Goal: Information Seeking & Learning: Find specific page/section

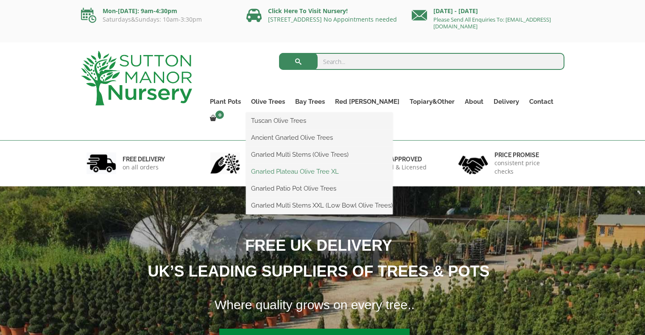
click at [318, 173] on link "Gnarled Plateau Olive Tree XL" at bounding box center [319, 171] width 147 height 13
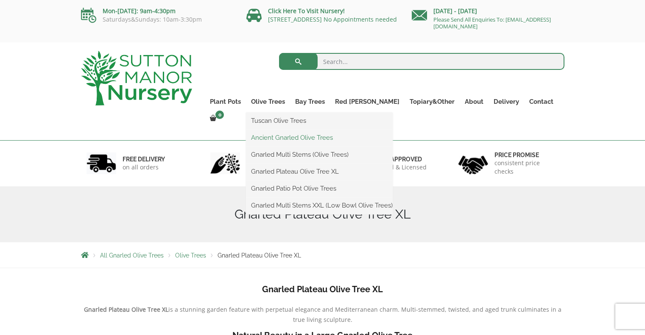
click at [313, 138] on link "Ancient Gnarled Olive Trees" at bounding box center [319, 137] width 147 height 13
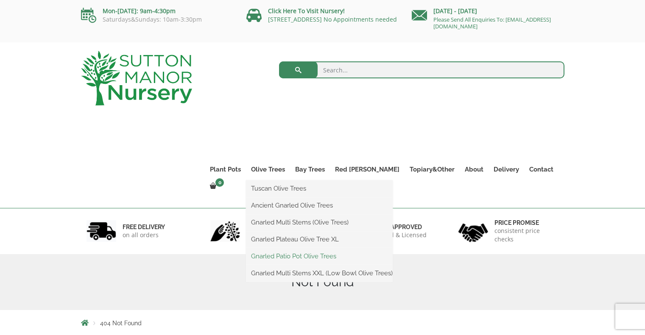
click at [320, 254] on link "Gnarled Patio Pot Olive Trees" at bounding box center [319, 256] width 147 height 13
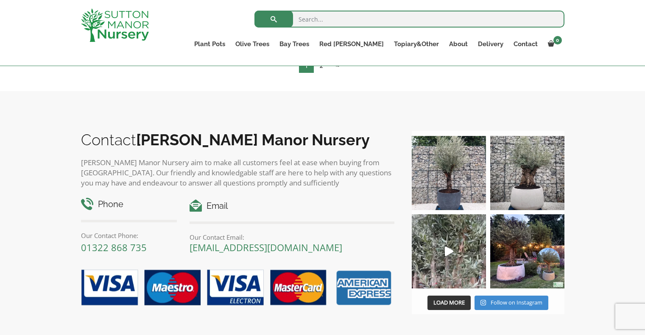
scroll to position [170, 0]
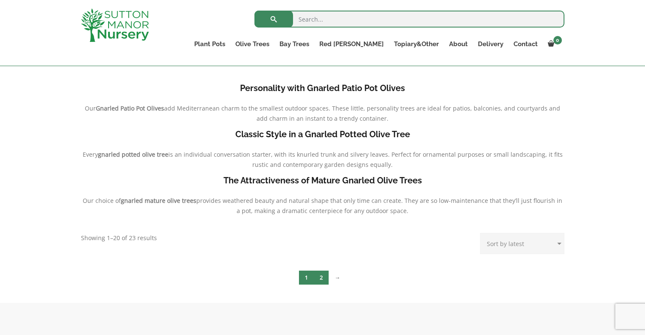
click at [324, 274] on link "2" at bounding box center [321, 278] width 15 height 14
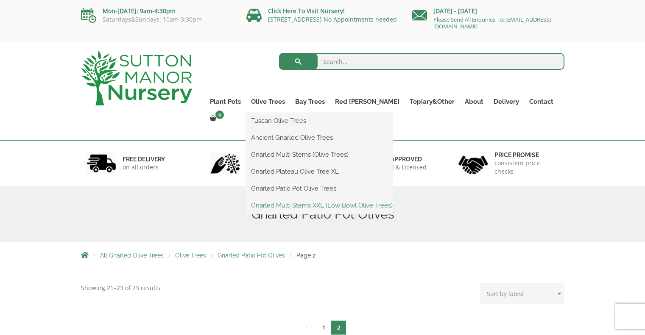
click at [320, 207] on link "Gnarled Multi Stems XXL (Low Bowl Olive Trees)" at bounding box center [319, 205] width 147 height 13
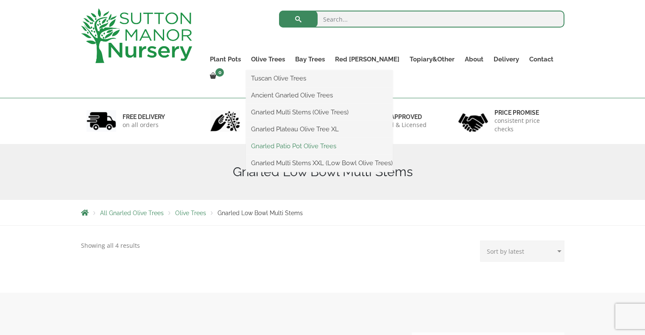
click at [324, 149] on link "Gnarled Patio Pot Olive Trees" at bounding box center [319, 146] width 147 height 13
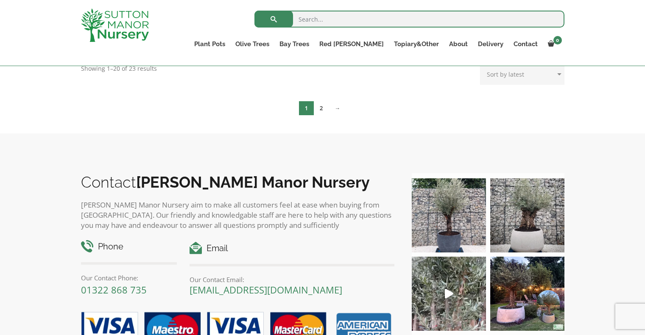
scroll to position [466, 0]
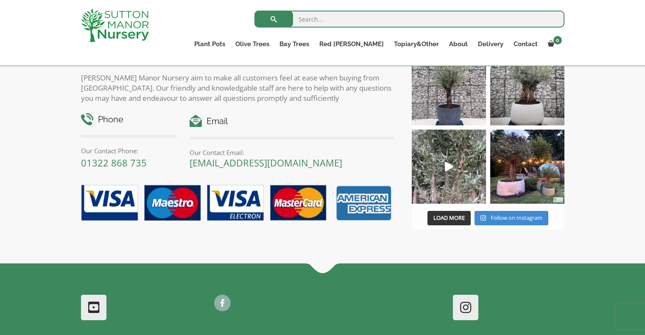
click at [341, 23] on input "search" at bounding box center [409, 19] width 310 height 17
type input "john"
click at [254, 11] on button "submit" at bounding box center [273, 19] width 39 height 17
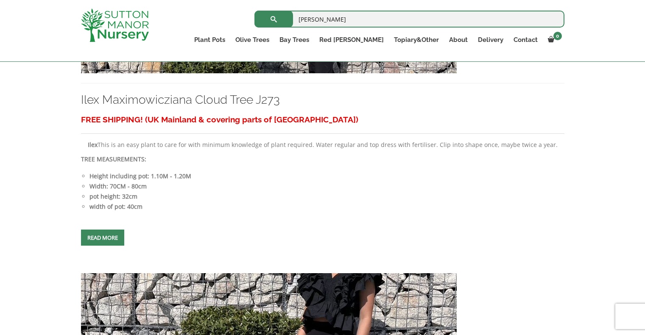
scroll to position [366, 0]
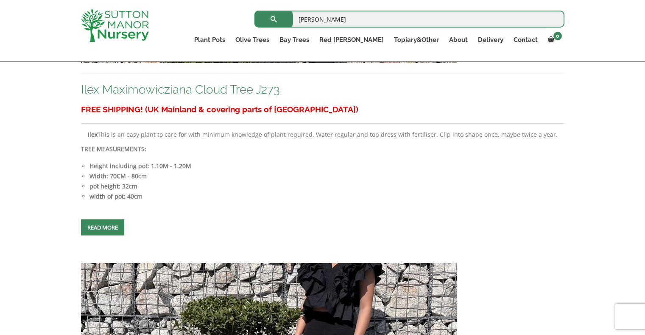
click at [186, 94] on link "Ilex Maximowicziana Cloud Tree J273" at bounding box center [180, 90] width 199 height 14
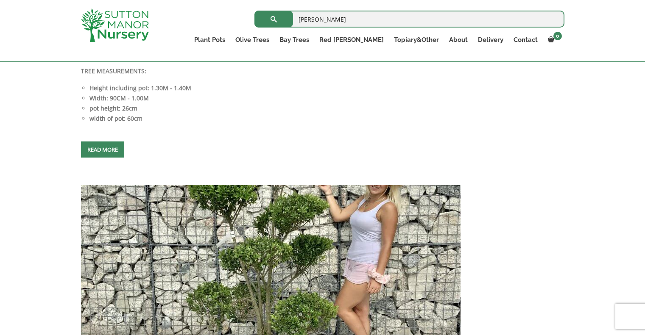
scroll to position [3801, 0]
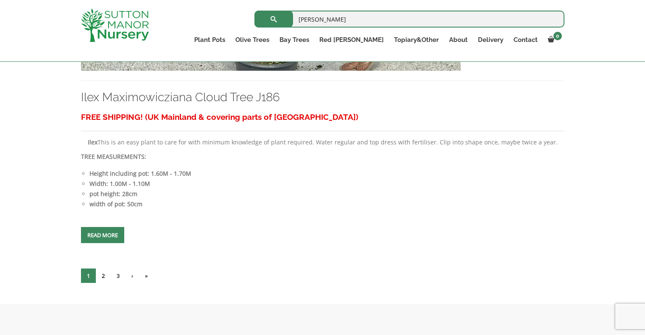
click at [106, 272] on link "2" at bounding box center [103, 276] width 15 height 14
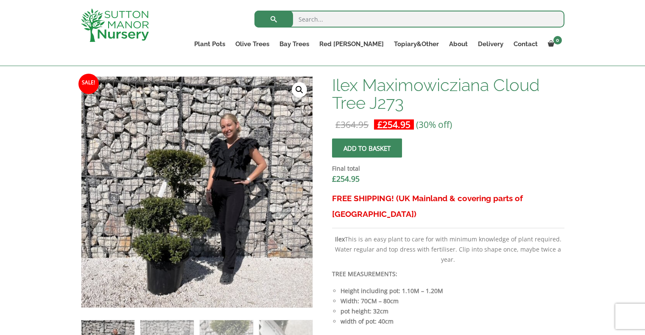
click at [360, 84] on h1 "Ilex Maximowicziana Cloud Tree J273" at bounding box center [448, 94] width 232 height 36
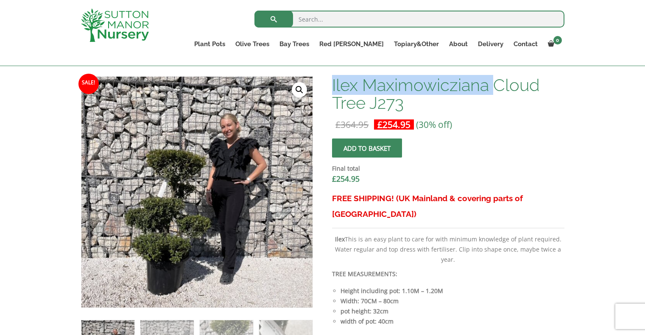
drag, startPoint x: 333, startPoint y: 84, endPoint x: 493, endPoint y: 89, distance: 159.9
click at [493, 89] on h1 "Ilex Maximowicziana Cloud Tree J273" at bounding box center [448, 94] width 232 height 36
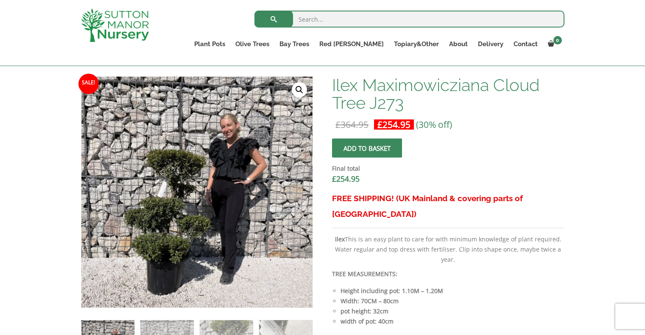
click at [466, 99] on h1 "Ilex Maximowicziana Cloud Tree J273" at bounding box center [448, 94] width 232 height 36
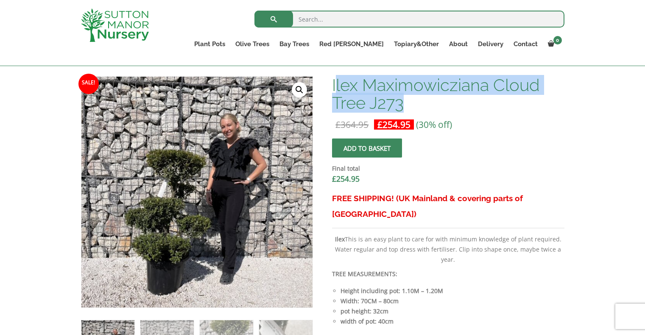
drag, startPoint x: 413, startPoint y: 106, endPoint x: 337, endPoint y: 87, distance: 78.3
click at [337, 87] on h1 "Ilex Maximowicziana Cloud Tree J273" at bounding box center [448, 94] width 232 height 36
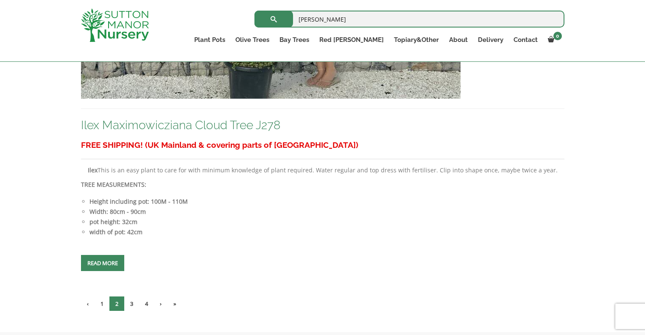
scroll to position [3901, 0]
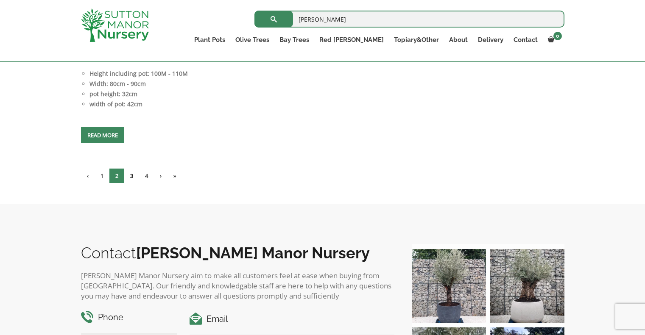
click at [131, 173] on link "3" at bounding box center [131, 176] width 15 height 14
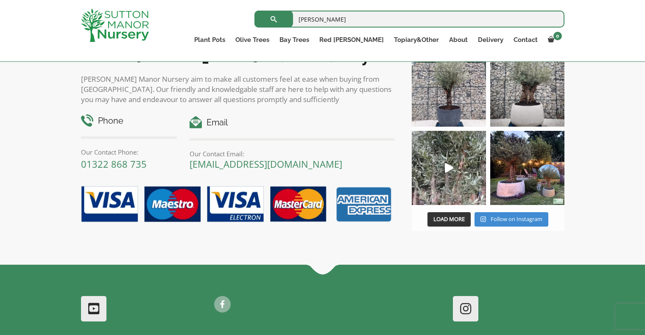
scroll to position [3843, 0]
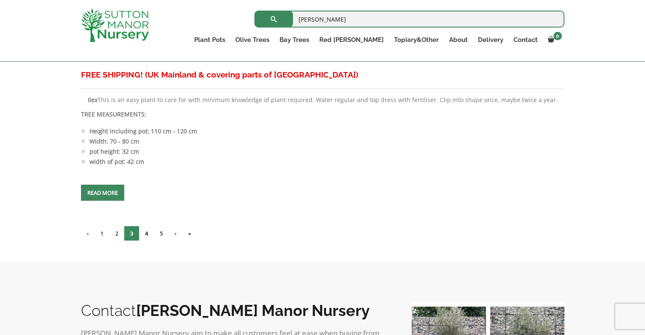
click at [149, 227] on link "4" at bounding box center [146, 233] width 15 height 14
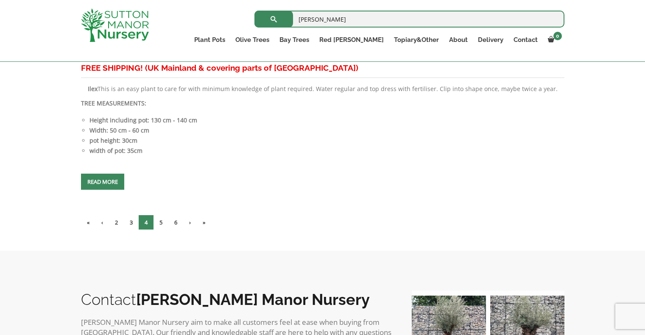
scroll to position [3901, 0]
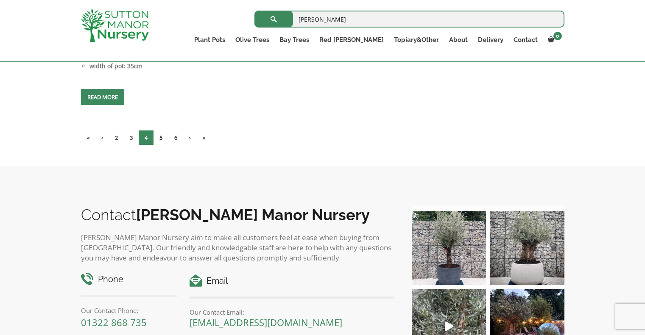
click at [164, 137] on link "5" at bounding box center [161, 138] width 15 height 14
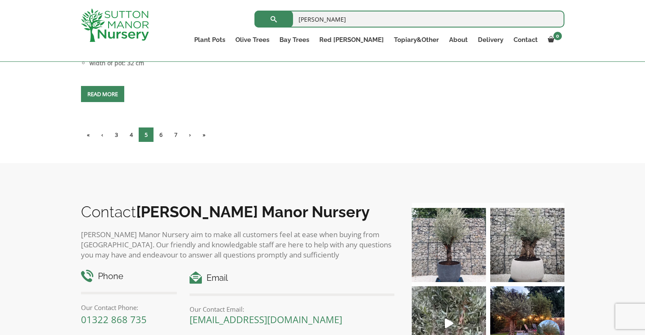
scroll to position [3774, 0]
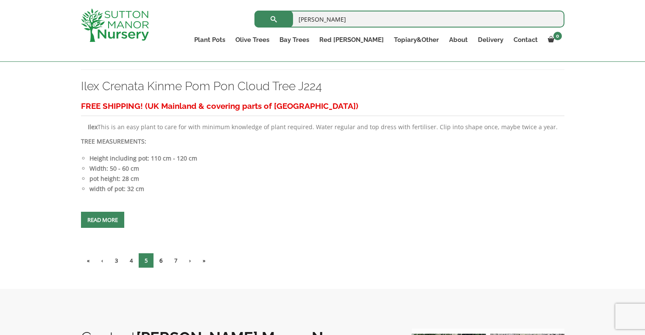
click at [160, 260] on link "6" at bounding box center [161, 261] width 15 height 14
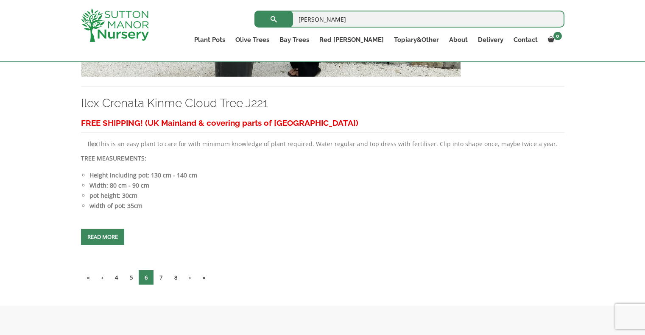
scroll to position [3759, 0]
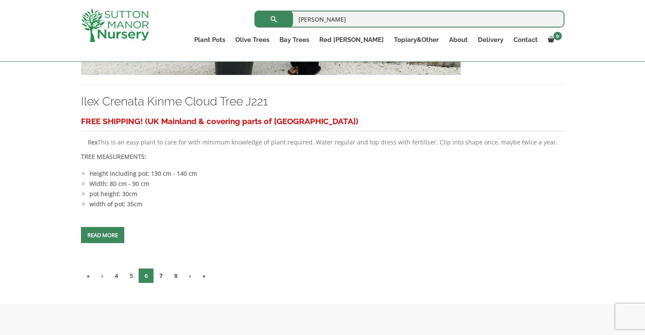
click at [162, 275] on link "7" at bounding box center [161, 276] width 15 height 14
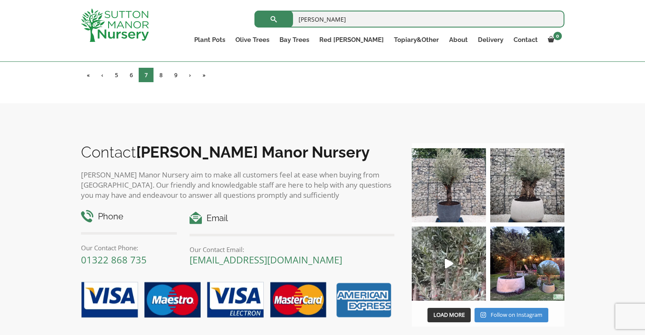
scroll to position [3832, 0]
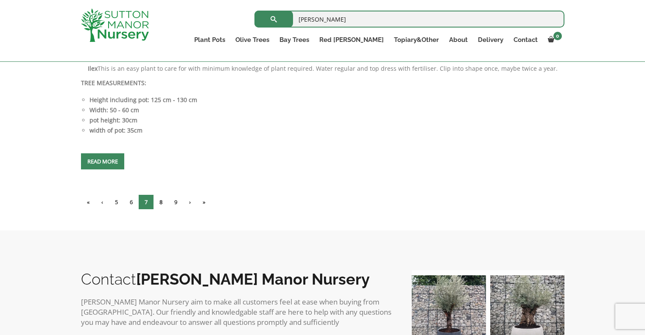
click at [164, 204] on link "8" at bounding box center [161, 202] width 15 height 14
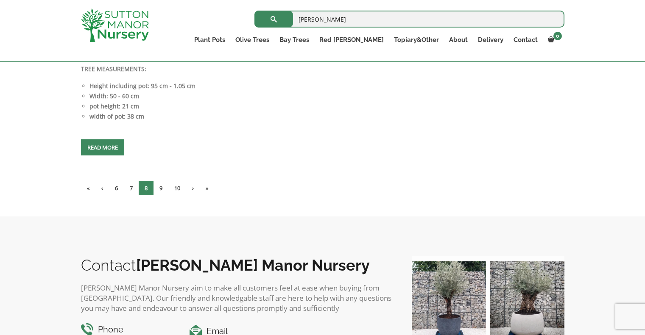
scroll to position [3843, 0]
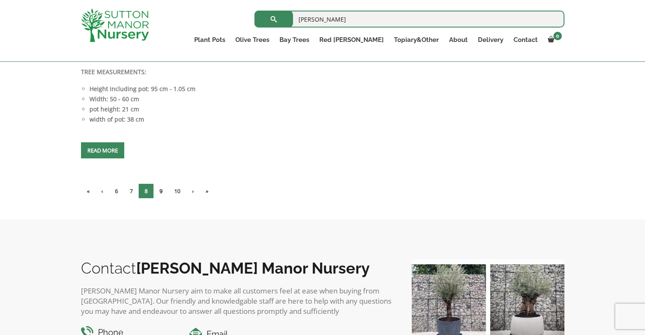
click at [163, 193] on link "9" at bounding box center [161, 191] width 15 height 14
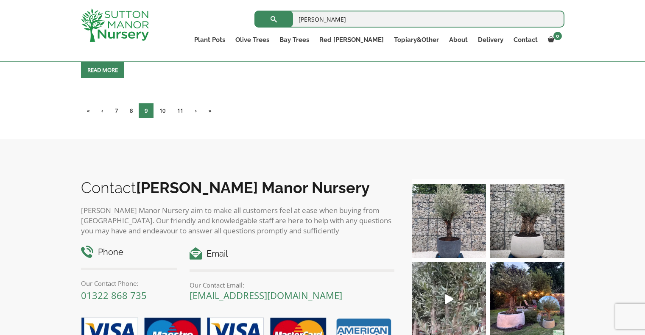
scroll to position [3790, 0]
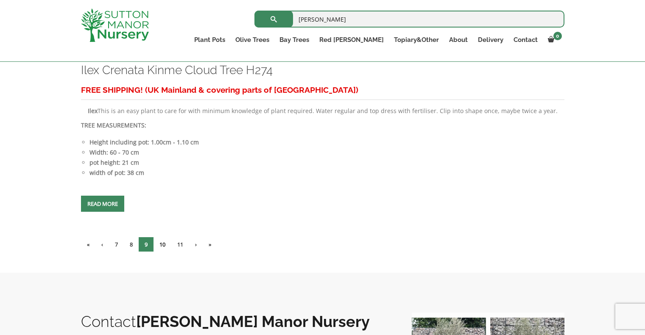
click at [165, 238] on link "10" at bounding box center [163, 244] width 18 height 14
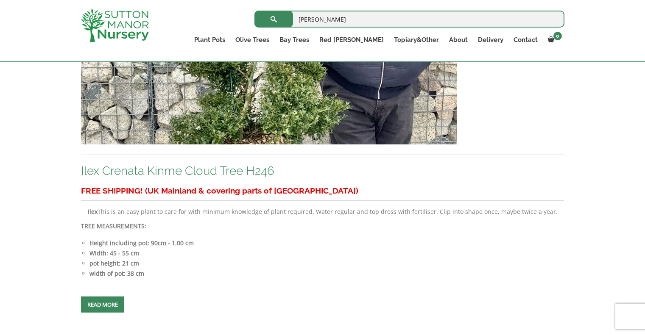
scroll to position [3859, 0]
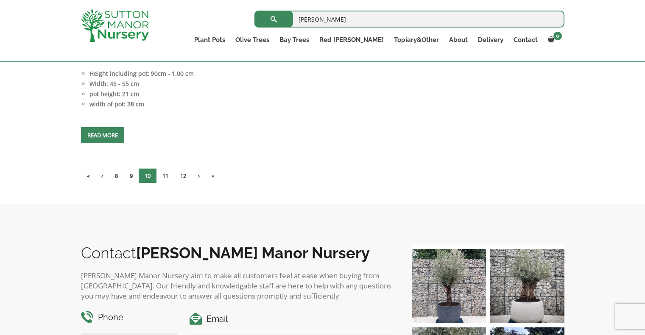
click at [171, 174] on link "11" at bounding box center [165, 176] width 18 height 14
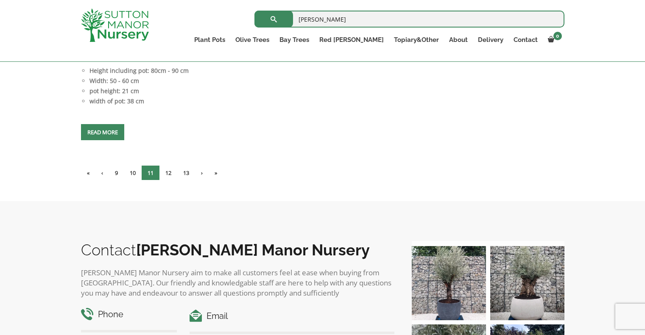
scroll to position [3816, 0]
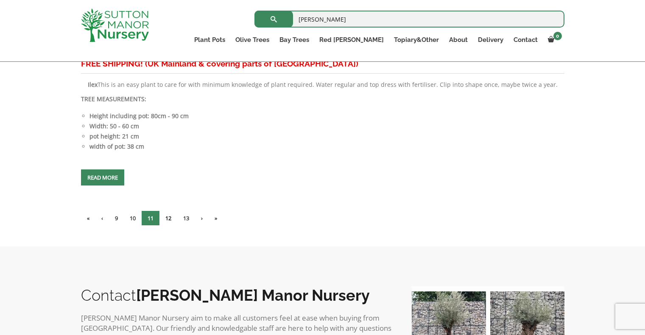
click at [173, 216] on link "12" at bounding box center [168, 218] width 18 height 14
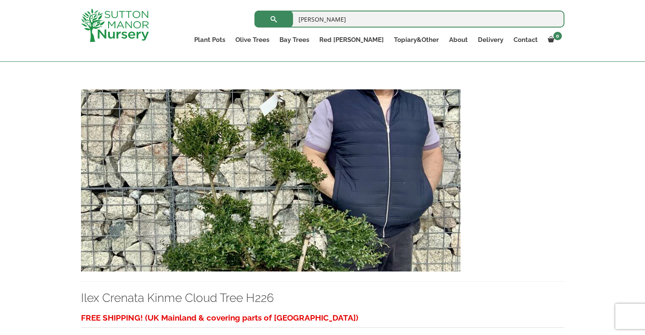
scroll to position [3816, 0]
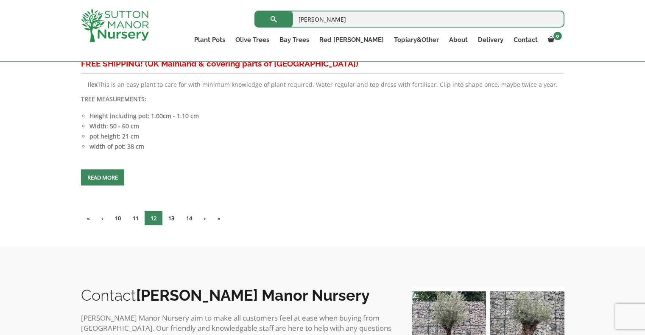
click at [177, 211] on link "13" at bounding box center [171, 218] width 18 height 14
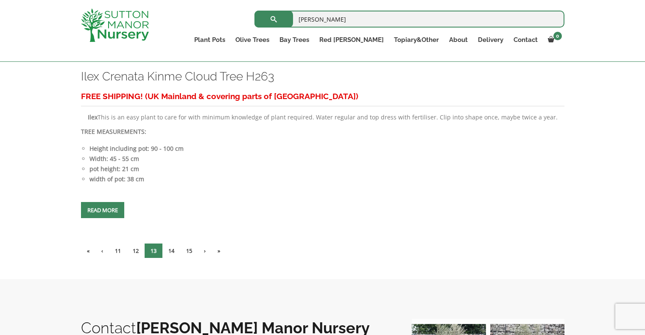
scroll to position [3801, 0]
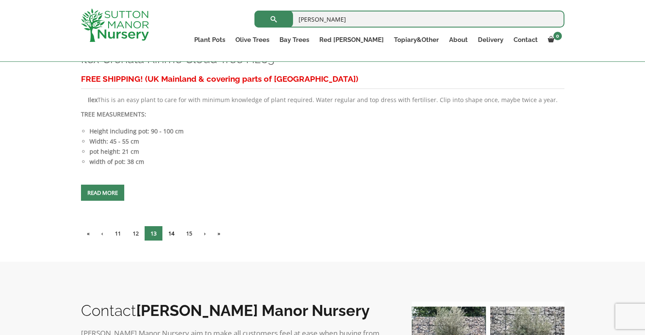
click at [175, 234] on link "14" at bounding box center [171, 233] width 18 height 14
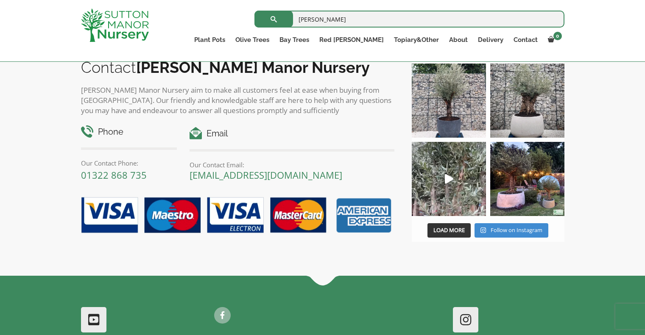
scroll to position [3875, 0]
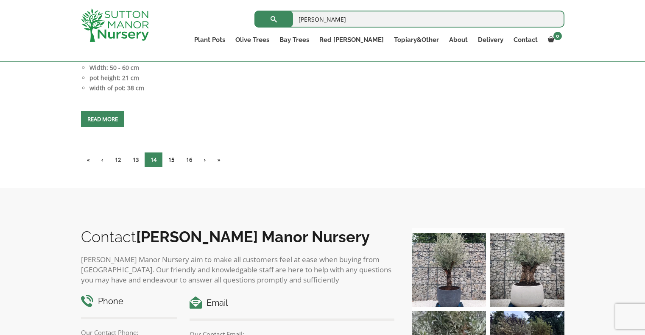
click at [173, 153] on link "15" at bounding box center [171, 160] width 18 height 14
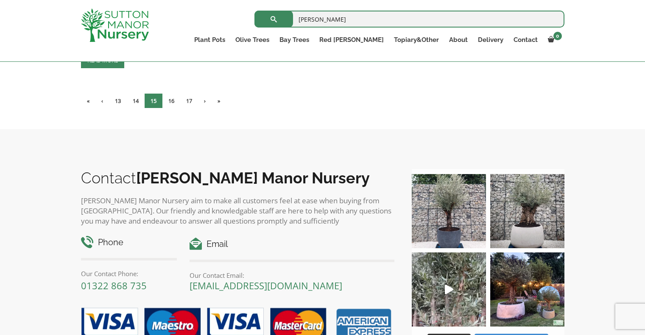
scroll to position [3901, 0]
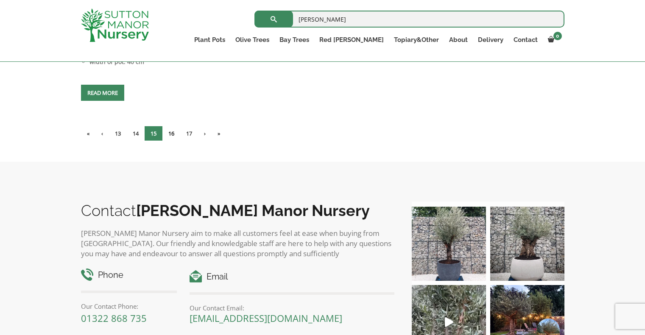
click at [177, 133] on link "16" at bounding box center [171, 133] width 18 height 14
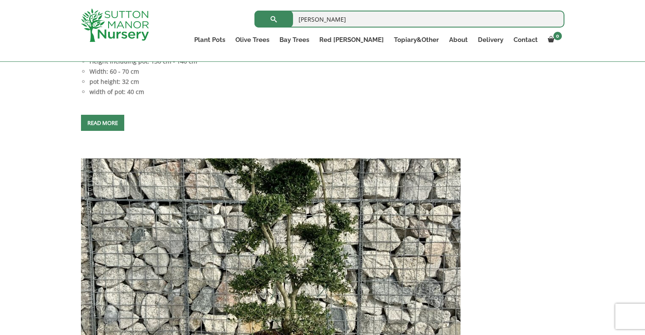
scroll to position [3859, 0]
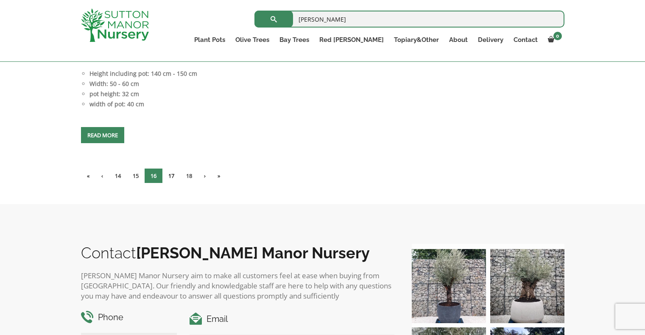
click at [173, 170] on link "17" at bounding box center [171, 176] width 18 height 14
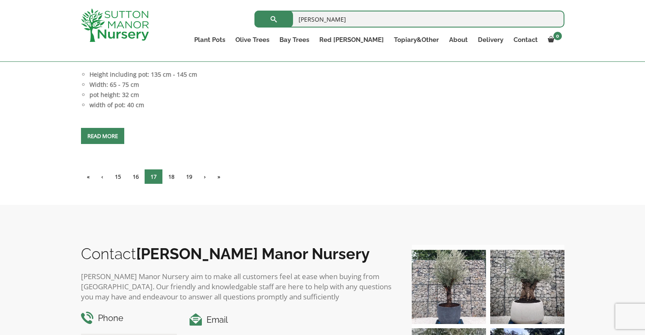
scroll to position [3801, 0]
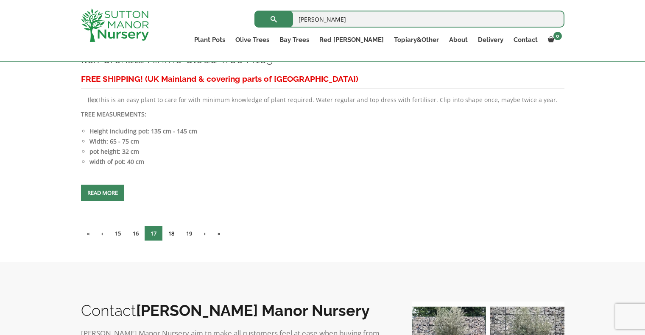
click at [176, 232] on link "18" at bounding box center [171, 233] width 18 height 14
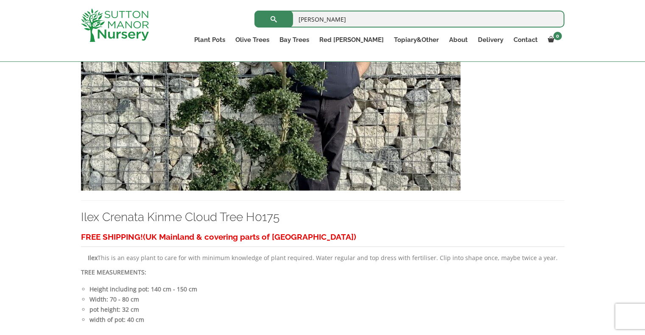
scroll to position [3875, 0]
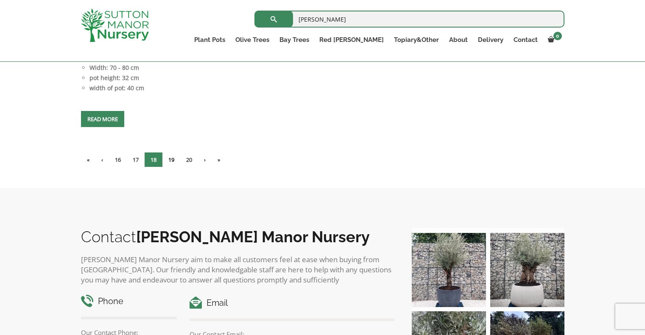
click at [174, 155] on link "19" at bounding box center [171, 160] width 18 height 14
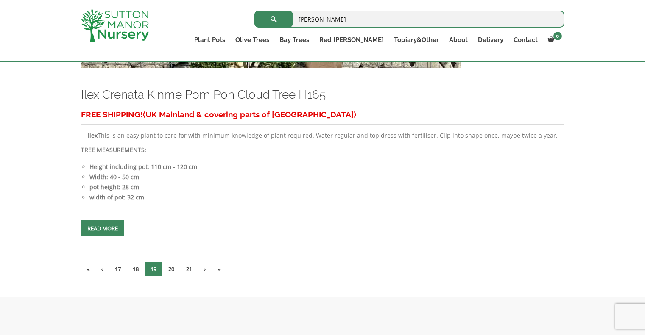
scroll to position [3748, 0]
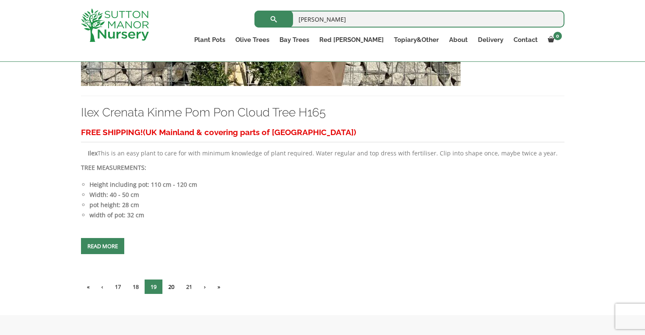
click at [169, 280] on link "20" at bounding box center [171, 287] width 18 height 14
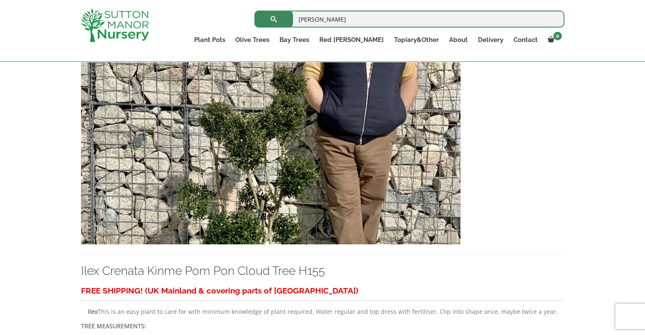
scroll to position [3886, 0]
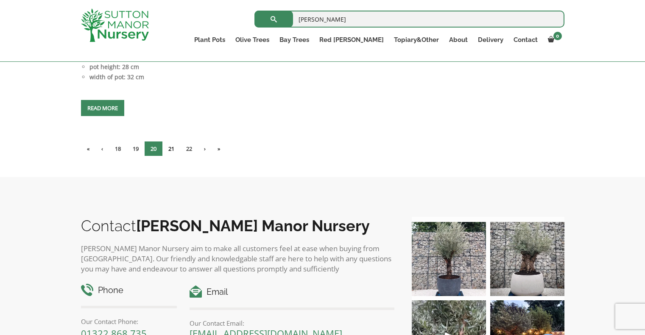
click at [172, 149] on link "21" at bounding box center [171, 149] width 18 height 14
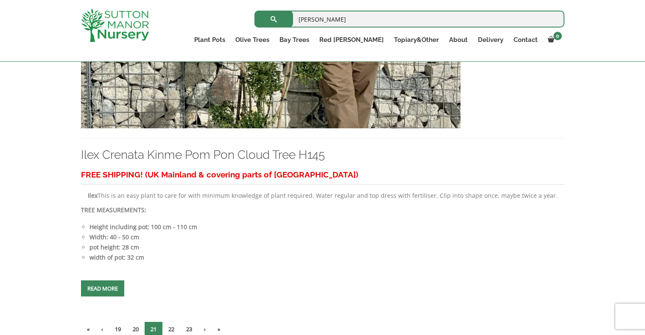
scroll to position [3832, 0]
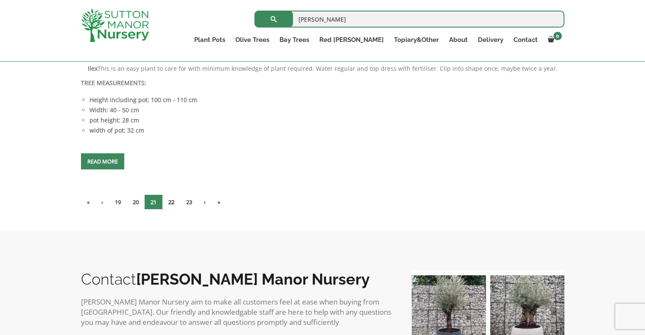
click at [176, 199] on link "22" at bounding box center [171, 202] width 18 height 14
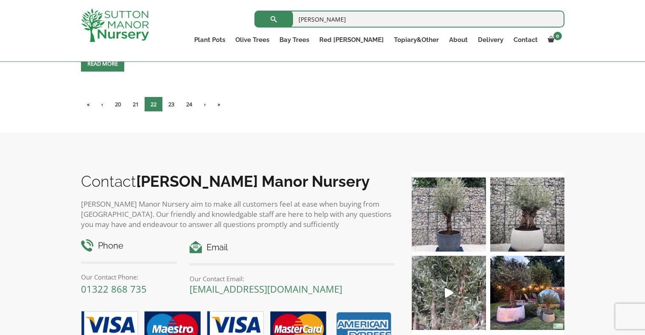
scroll to position [3875, 0]
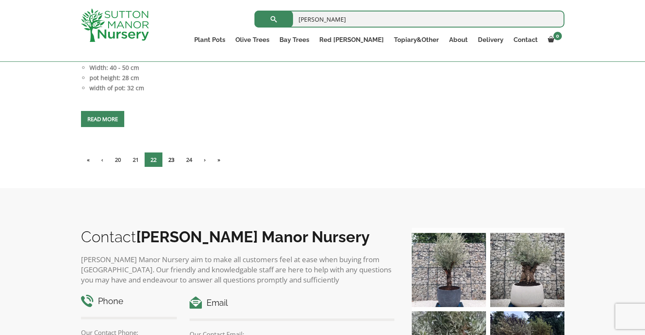
click at [173, 162] on link "23" at bounding box center [171, 160] width 18 height 14
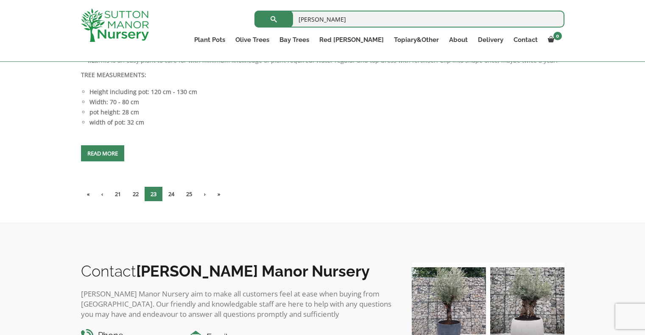
scroll to position [3748, 0]
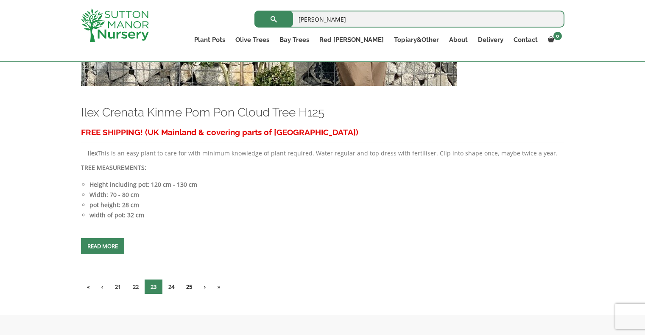
click at [191, 284] on link "25" at bounding box center [189, 287] width 18 height 14
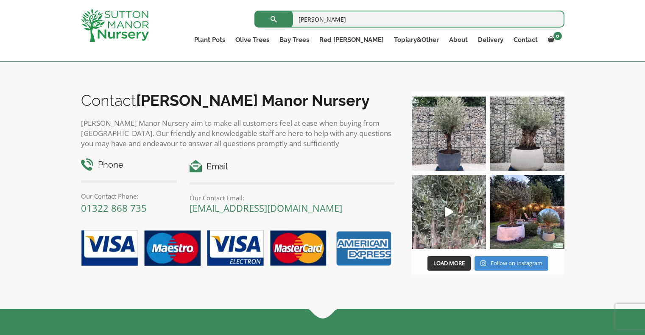
scroll to position [3901, 0]
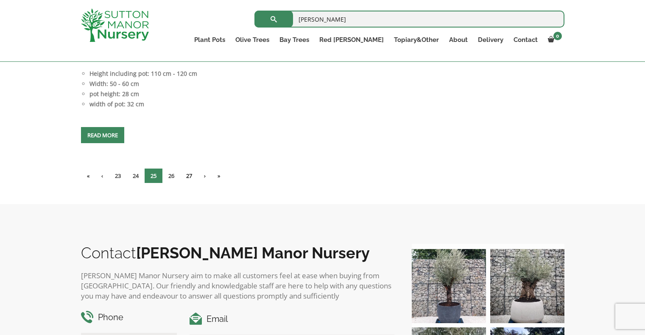
click at [195, 175] on link "27" at bounding box center [189, 176] width 18 height 14
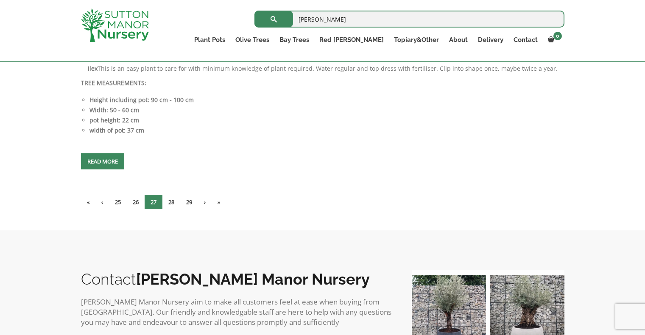
scroll to position [3801, 0]
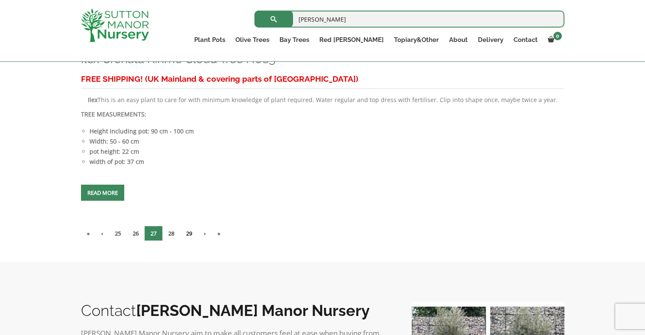
click at [195, 231] on link "29" at bounding box center [189, 233] width 18 height 14
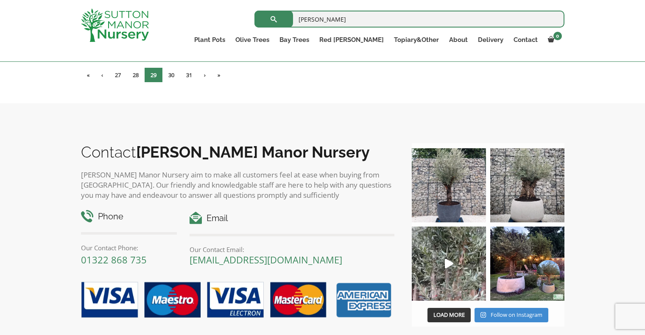
scroll to position [3875, 0]
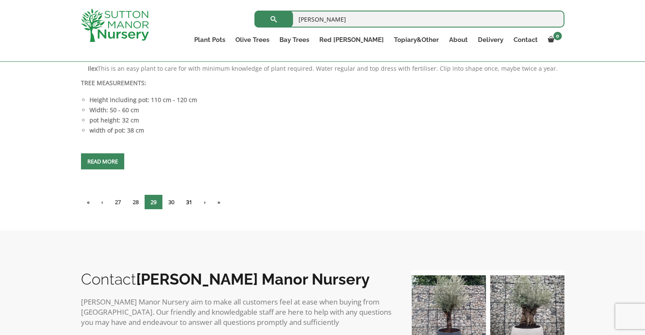
click at [193, 201] on link "31" at bounding box center [189, 202] width 18 height 14
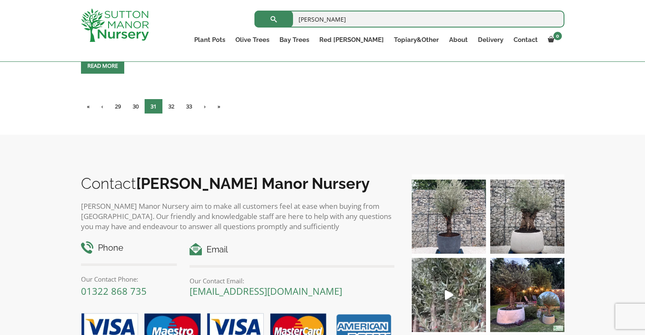
scroll to position [3801, 0]
